Goal: Information Seeking & Learning: Learn about a topic

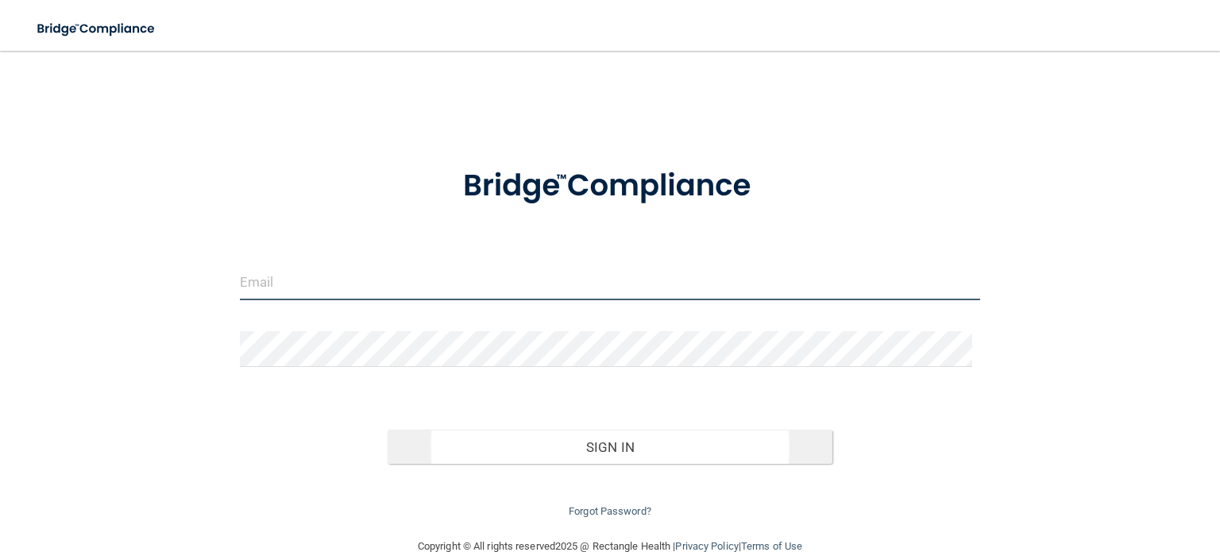
type input "[EMAIL_ADDRESS][DOMAIN_NAME]"
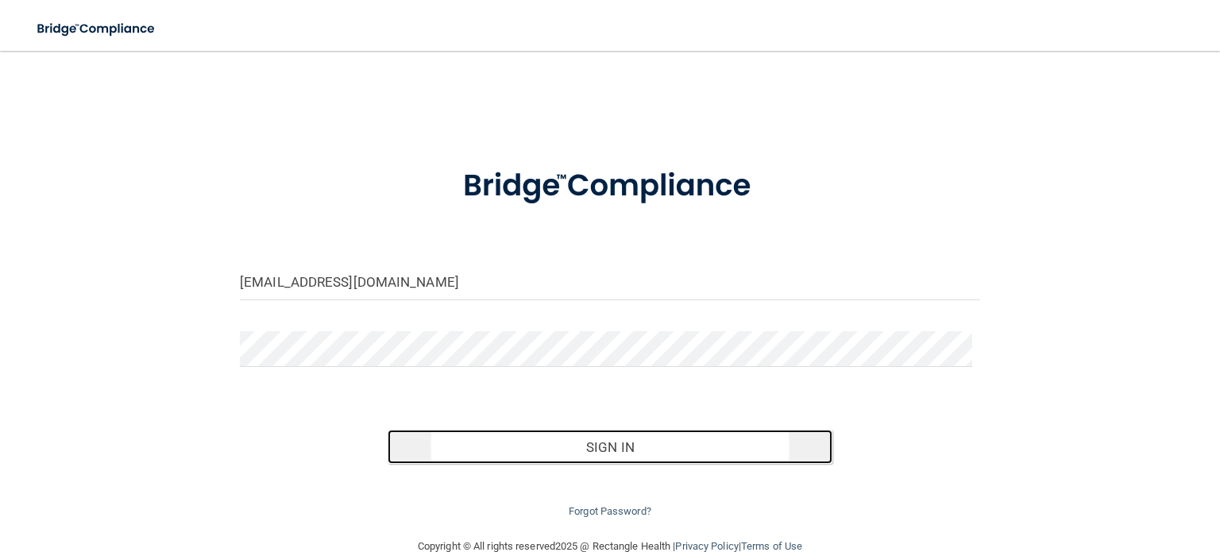
click at [605, 453] on button "Sign In" at bounding box center [610, 447] width 444 height 35
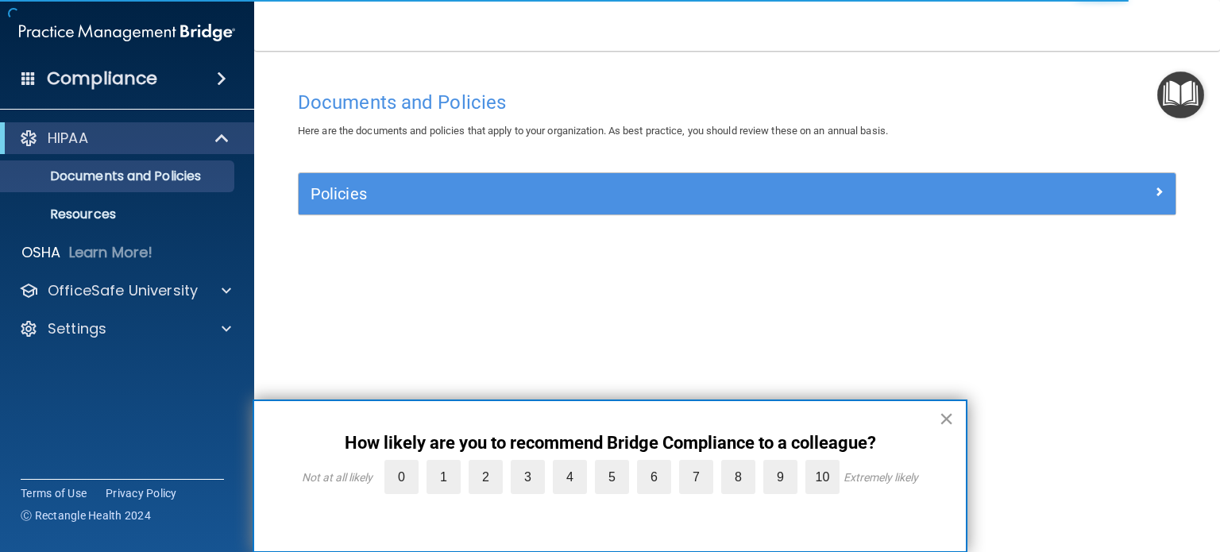
click at [945, 418] on button "×" at bounding box center [946, 418] width 15 height 25
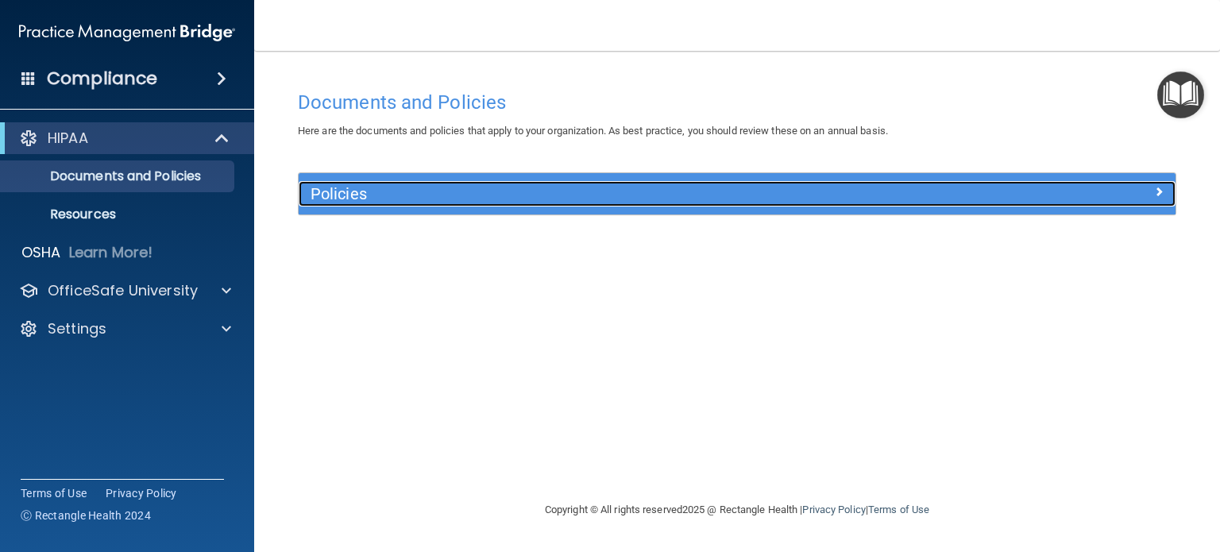
click at [334, 195] on h5 "Policies" at bounding box center [628, 193] width 634 height 17
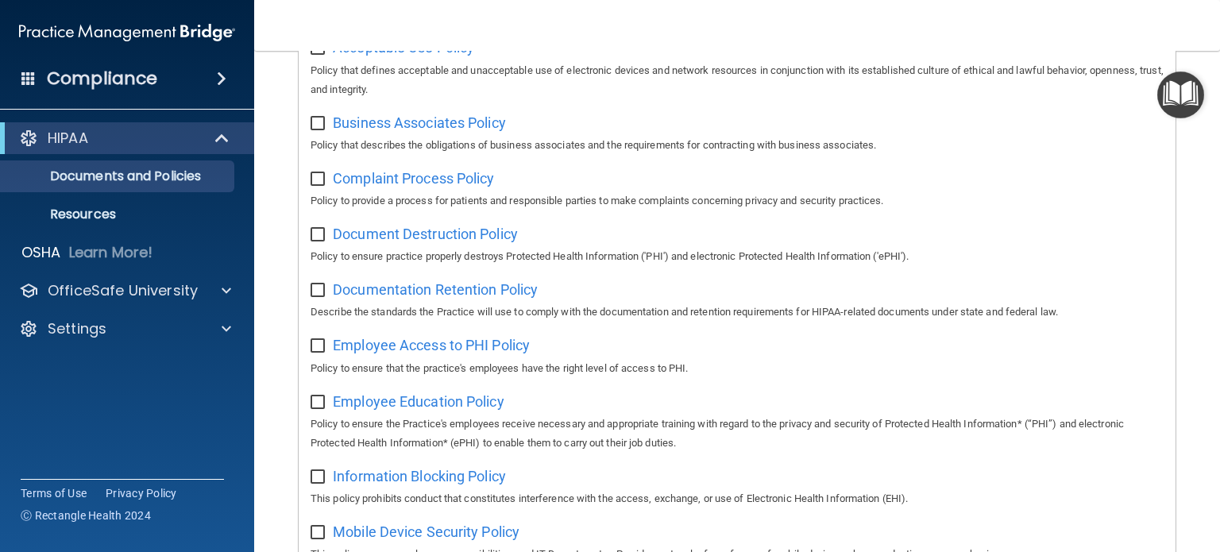
scroll to position [318, 0]
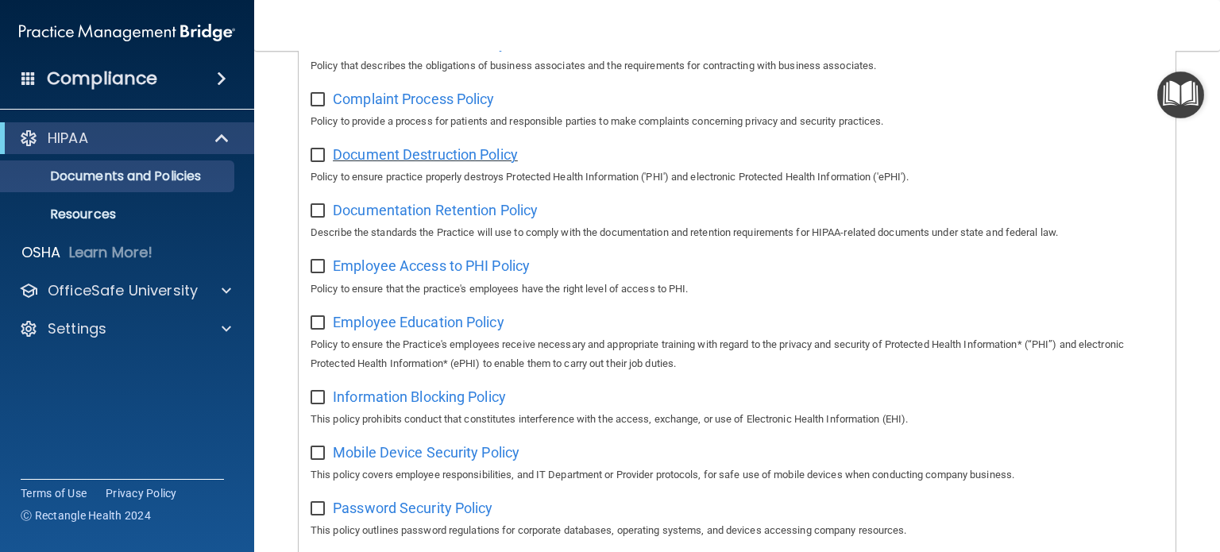
click at [409, 157] on span "Document Destruction Policy" at bounding box center [425, 154] width 185 height 17
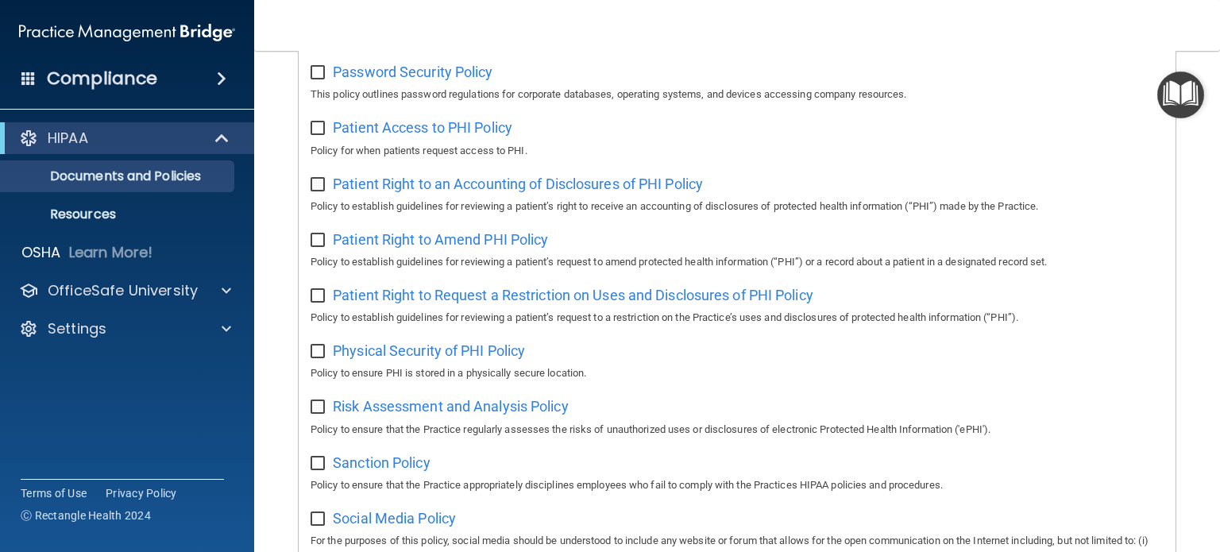
scroll to position [674, 0]
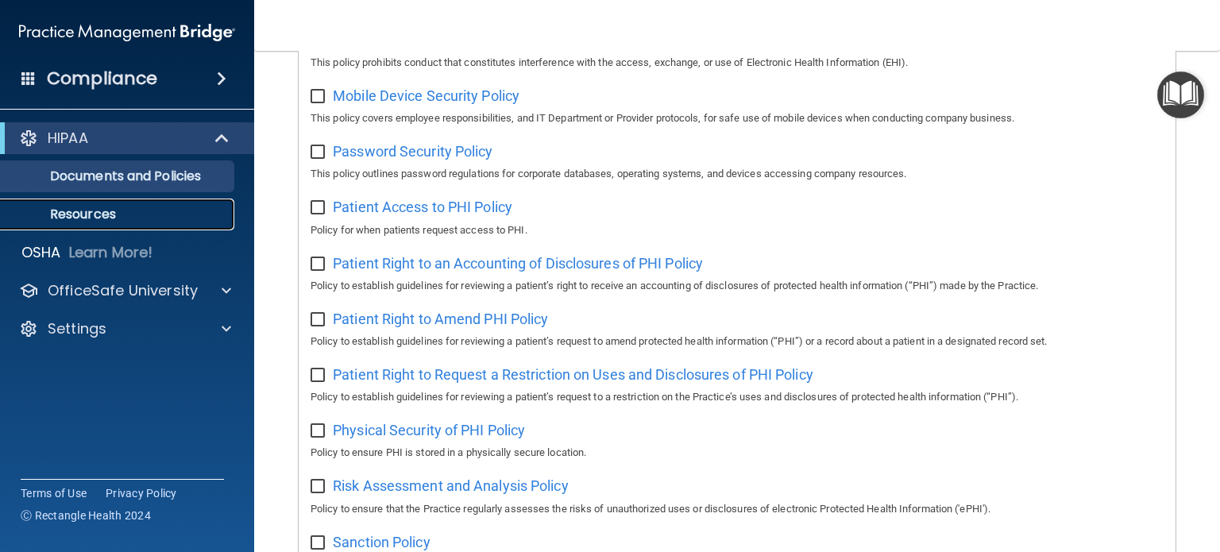
click at [64, 209] on p "Resources" at bounding box center [118, 215] width 217 height 16
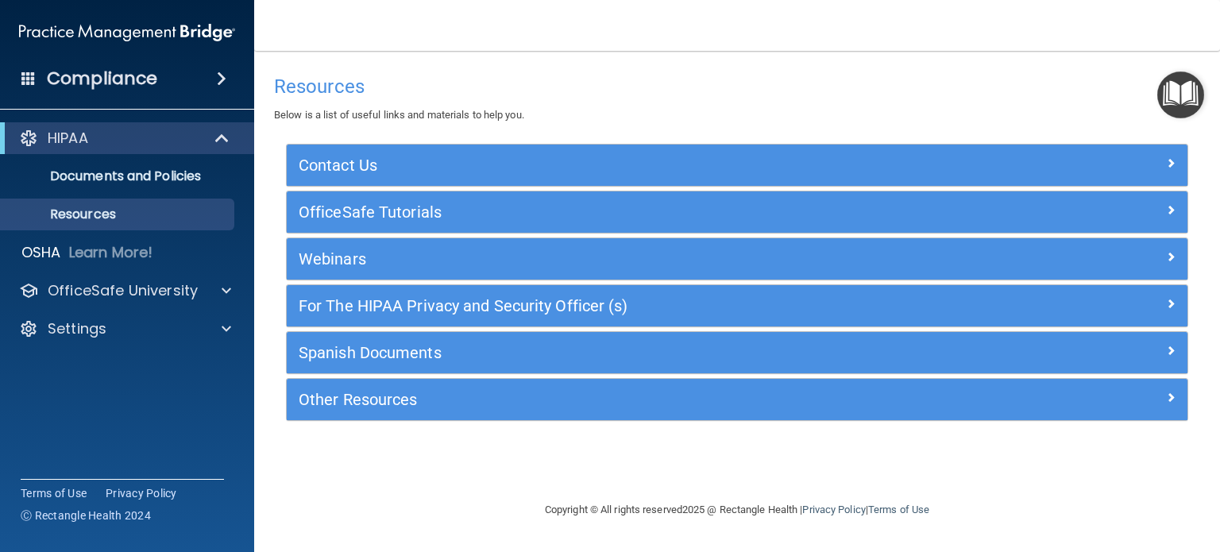
click at [89, 75] on h4 "Compliance" at bounding box center [102, 79] width 110 height 22
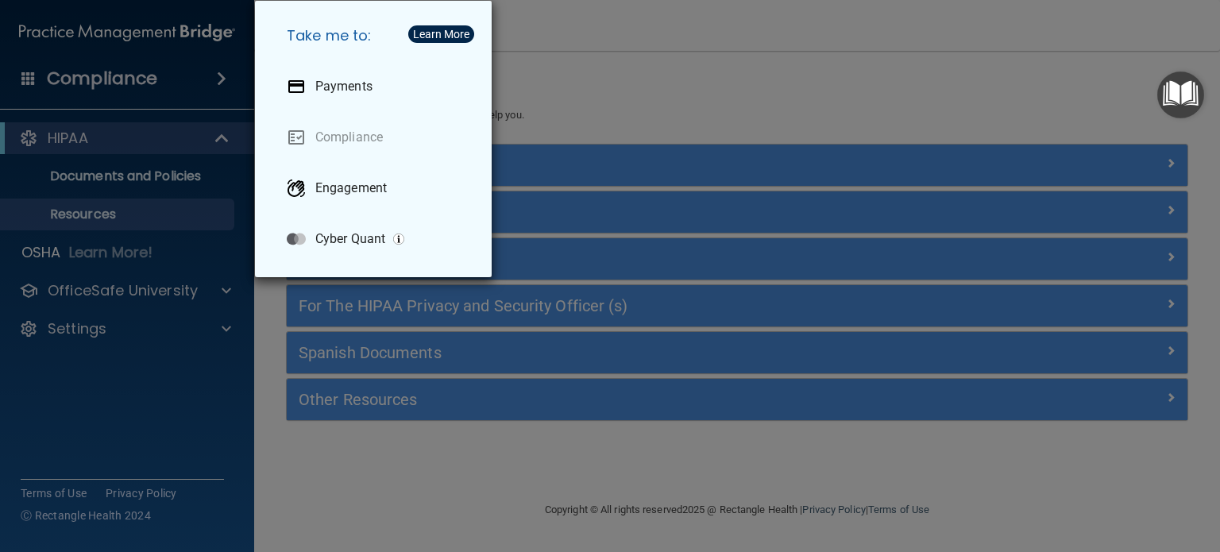
click at [107, 291] on div "Take me to: Payments Compliance Engagement Cyber Quant" at bounding box center [610, 276] width 1220 height 552
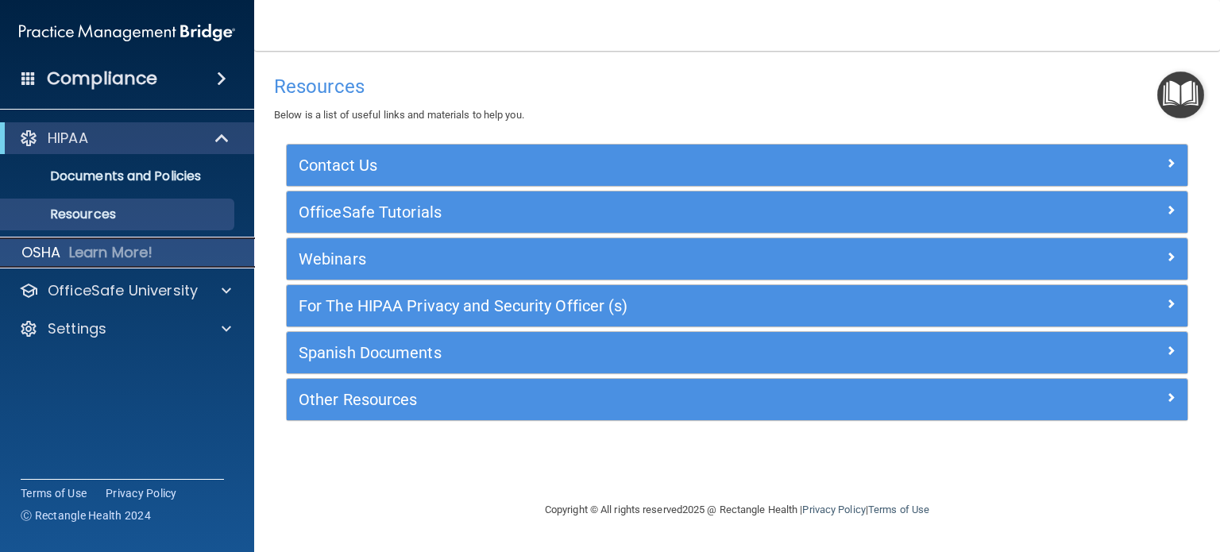
click at [56, 254] on p "OSHA" at bounding box center [41, 252] width 40 height 19
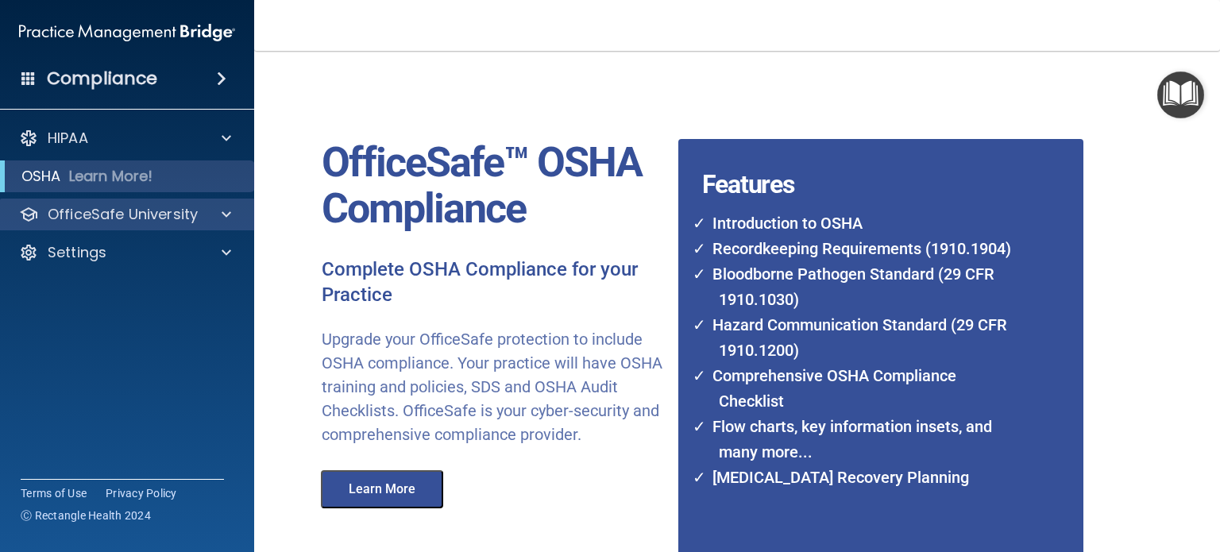
click at [96, 227] on div "OfficeSafe University" at bounding box center [127, 215] width 255 height 32
click at [226, 215] on span at bounding box center [227, 214] width 10 height 19
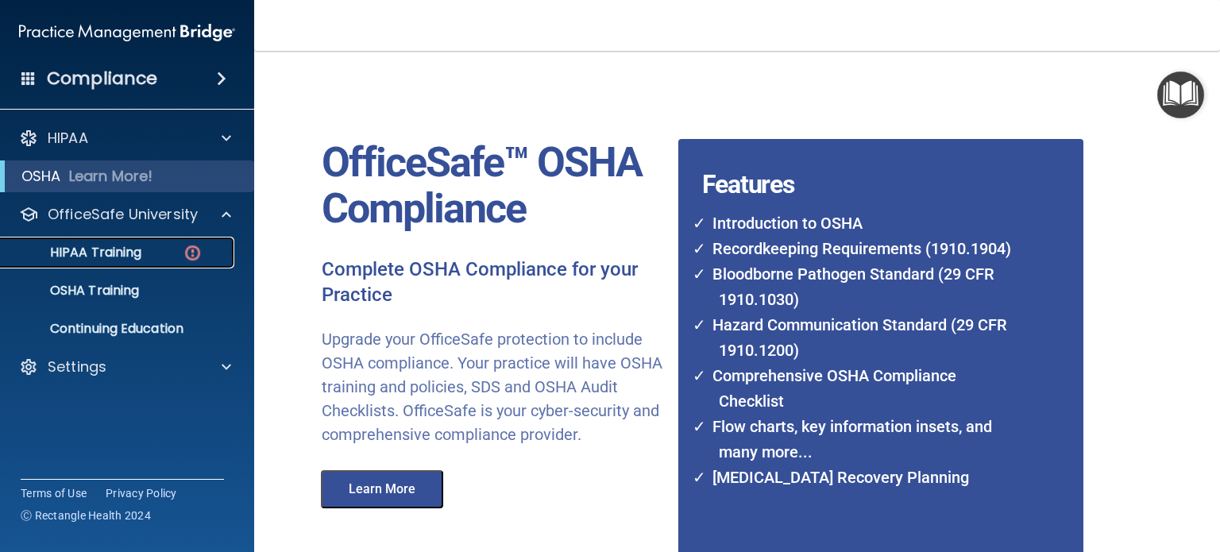
click at [102, 255] on p "HIPAA Training" at bounding box center [75, 253] width 131 height 16
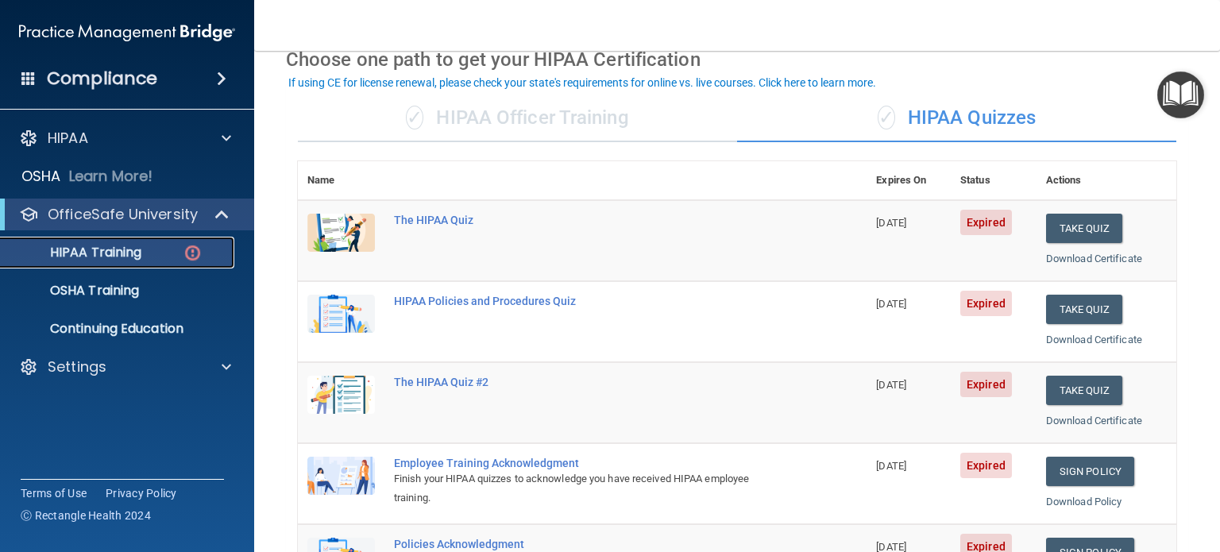
scroll to position [238, 0]
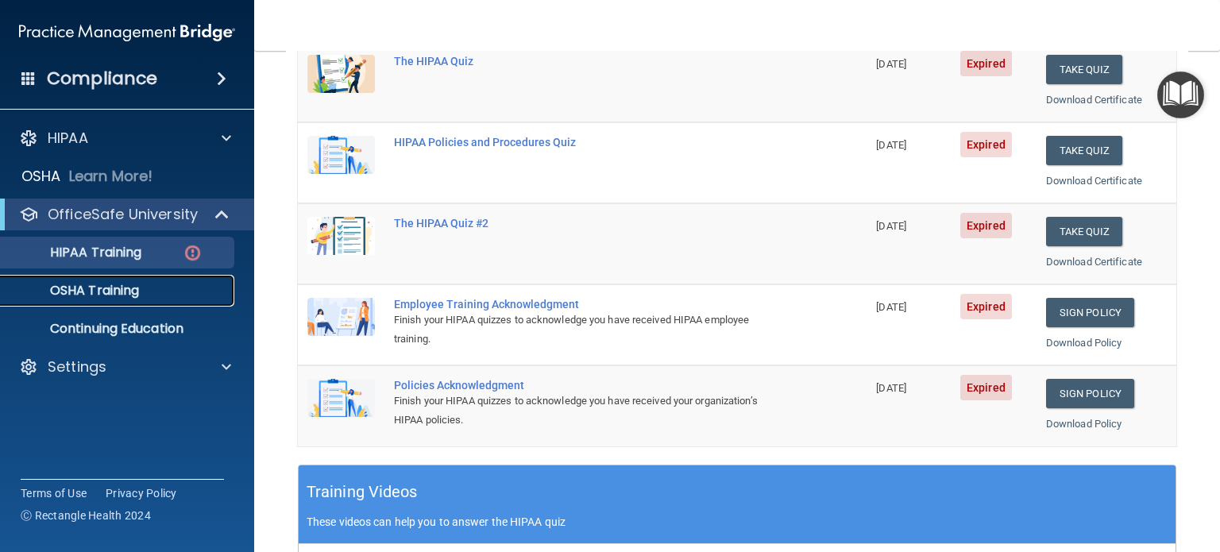
click at [87, 289] on p "OSHA Training" at bounding box center [74, 291] width 129 height 16
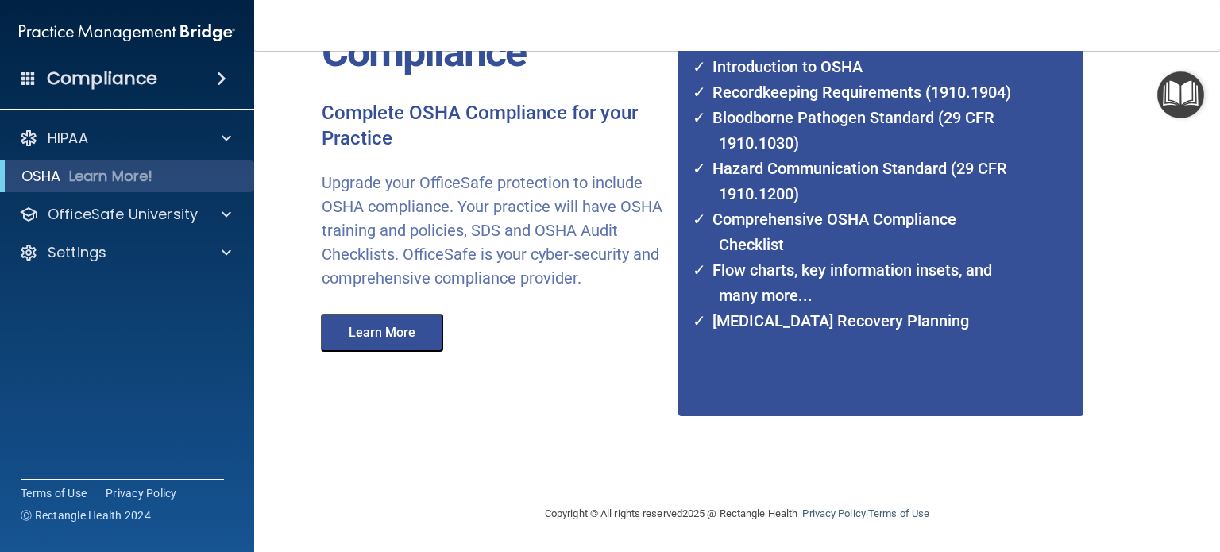
scroll to position [156, 0]
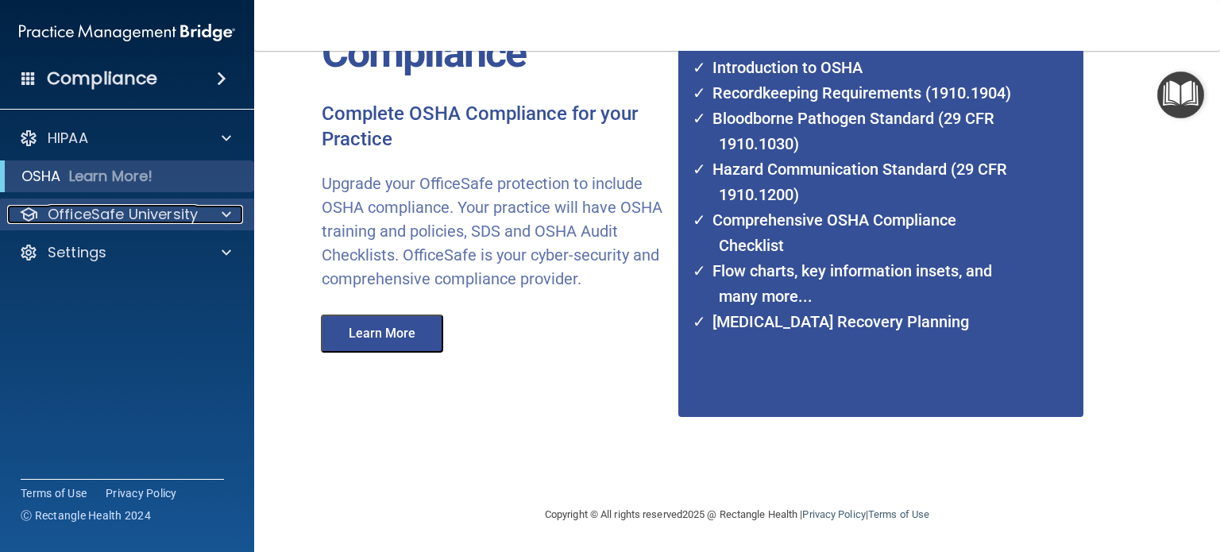
click at [225, 209] on span at bounding box center [227, 214] width 10 height 19
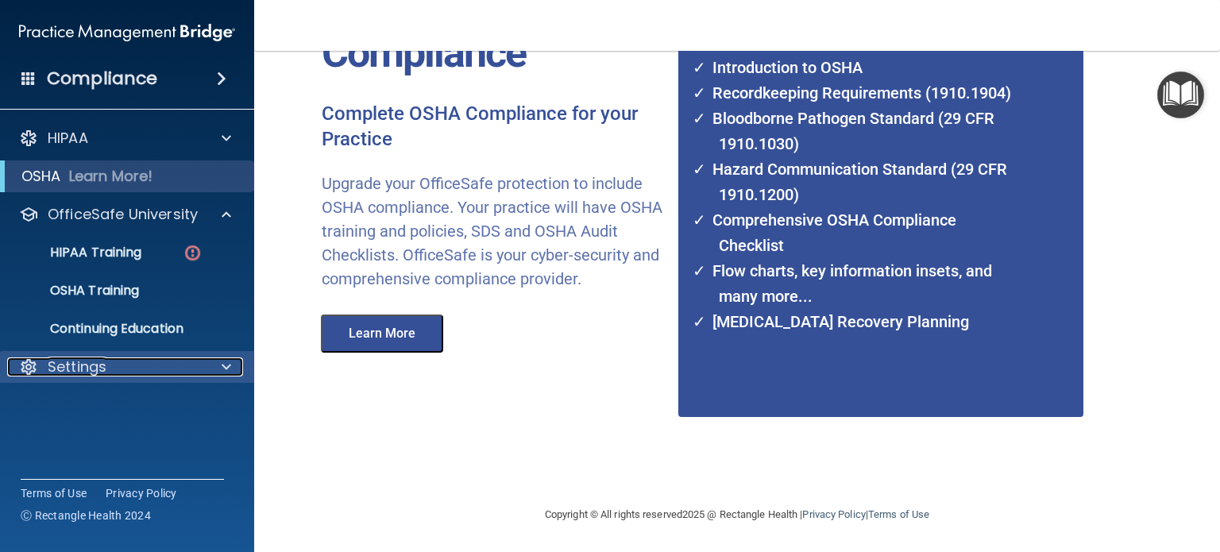
click at [65, 369] on p "Settings" at bounding box center [77, 366] width 59 height 19
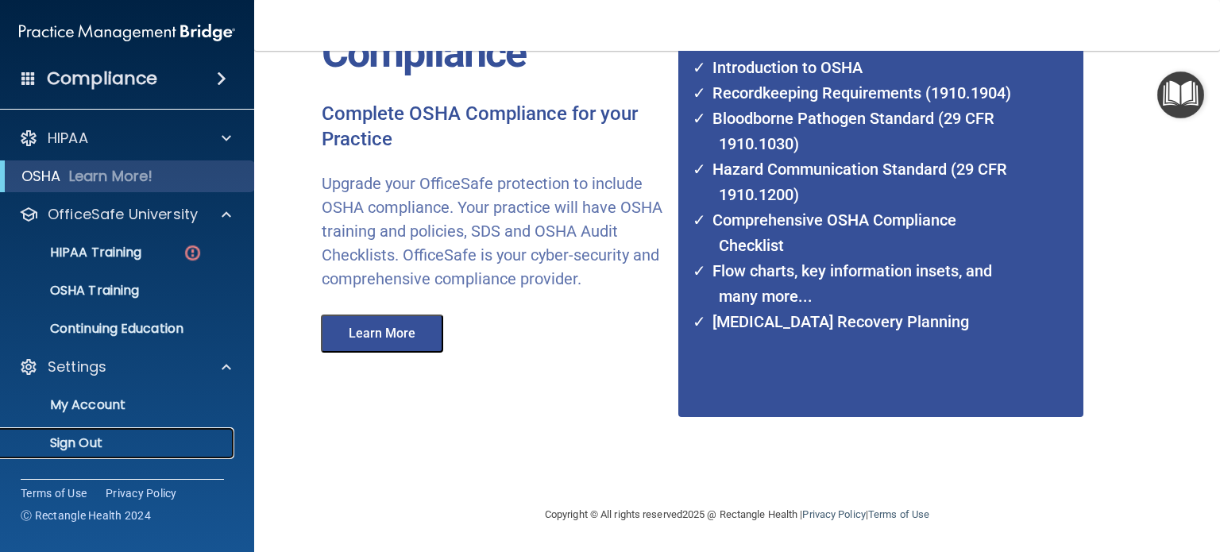
click at [83, 435] on p "Sign Out" at bounding box center [118, 443] width 217 height 16
